Goal: Task Accomplishment & Management: Use online tool/utility

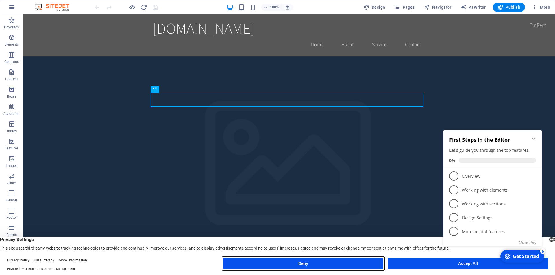
click at [373, 263] on button "Deny" at bounding box center [303, 264] width 160 height 12
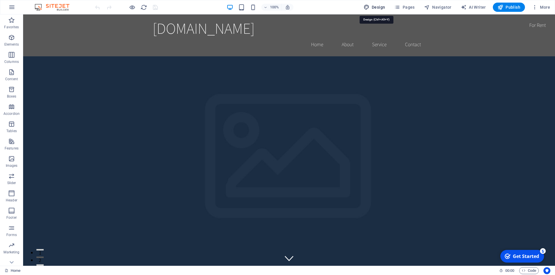
click at [376, 6] on span "Design" at bounding box center [375, 7] width 22 height 6
select select "rem"
select select "200"
select select "px"
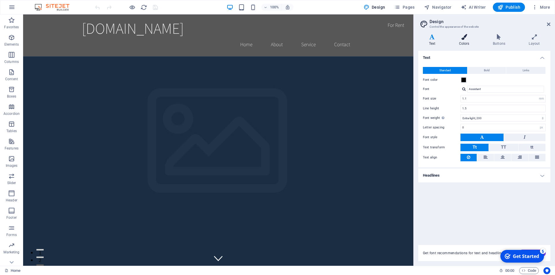
click at [465, 37] on icon at bounding box center [463, 37] width 31 height 6
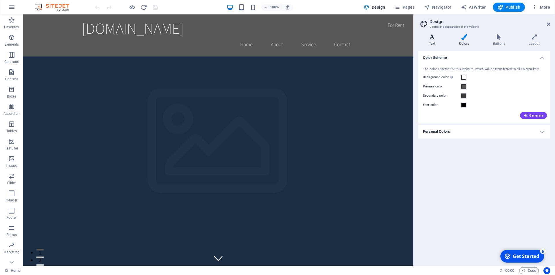
click at [433, 36] on icon at bounding box center [432, 37] width 28 height 6
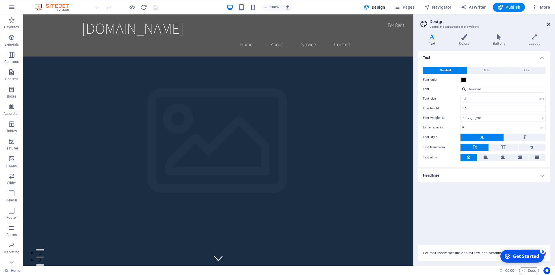
click at [549, 24] on icon at bounding box center [548, 24] width 3 height 5
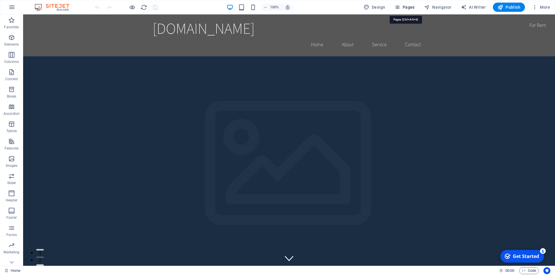
click at [0, 0] on icon "button" at bounding box center [0, 0] width 0 height 0
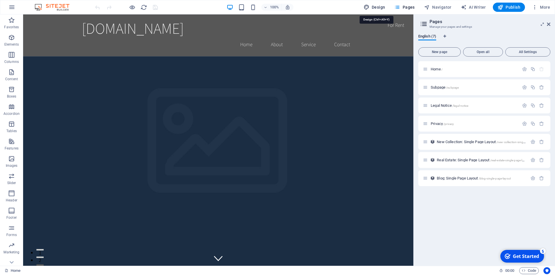
click at [377, 7] on span "Design" at bounding box center [375, 7] width 22 height 6
select select "rem"
select select "200"
select select "px"
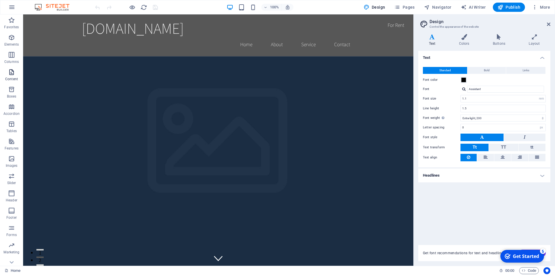
click at [9, 73] on icon "button" at bounding box center [11, 72] width 7 height 7
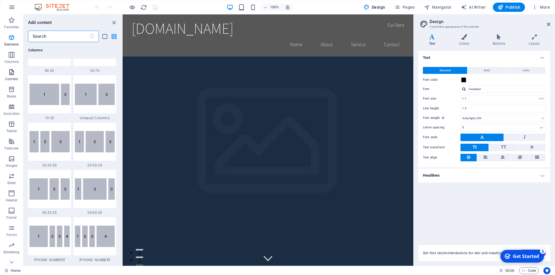
scroll to position [1011, 0]
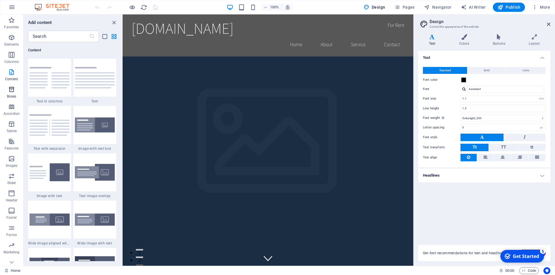
click at [10, 89] on icon "button" at bounding box center [11, 89] width 7 height 7
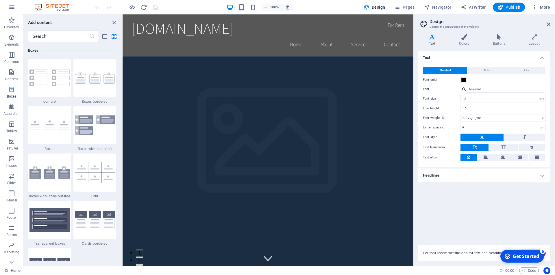
scroll to position [1594, 0]
click at [51, 76] on img at bounding box center [49, 77] width 40 height 17
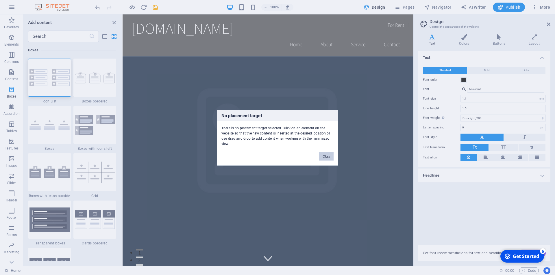
click at [327, 157] on button "Okay" at bounding box center [326, 156] width 14 height 9
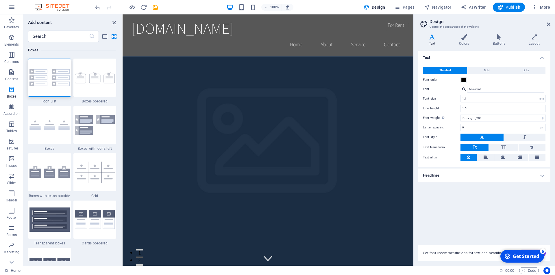
click at [114, 24] on icon "close panel" at bounding box center [114, 22] width 7 height 7
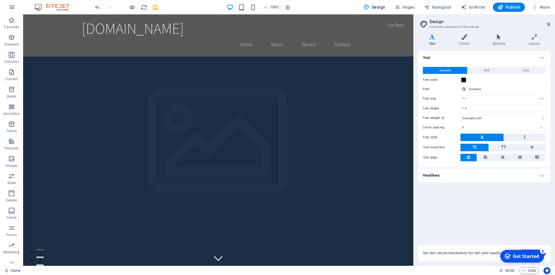
click at [549, 28] on header "Design Control the appearance of the website" at bounding box center [484, 21] width 131 height 15
click at [549, 23] on icon at bounding box center [548, 24] width 3 height 5
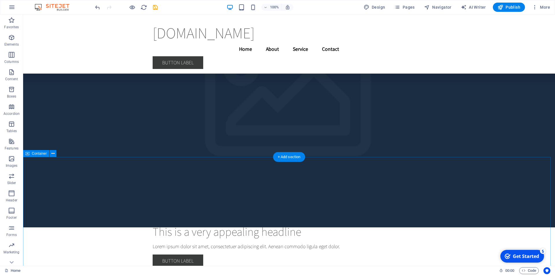
scroll to position [2182, 0]
